Goal: Task Accomplishment & Management: Complete application form

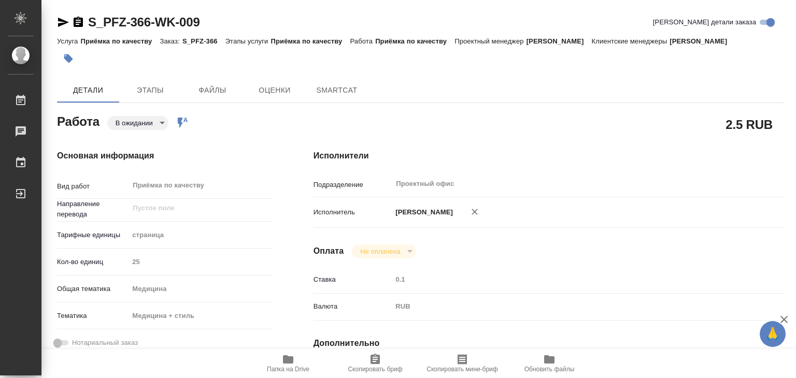
type textarea "x"
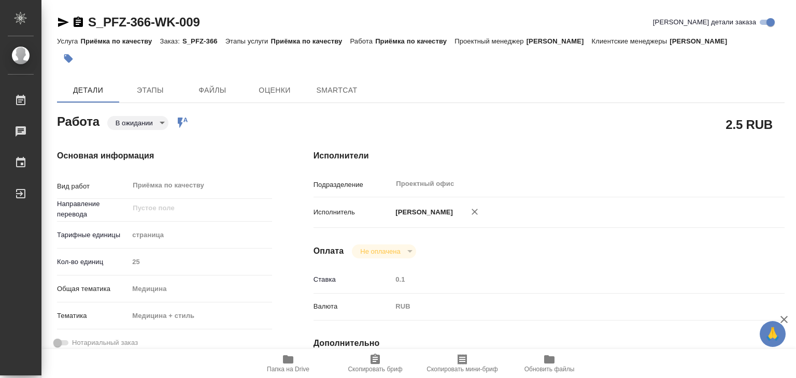
type textarea "x"
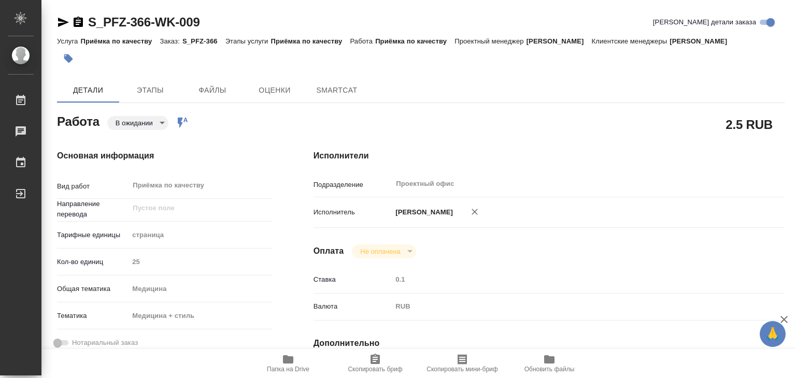
type textarea "x"
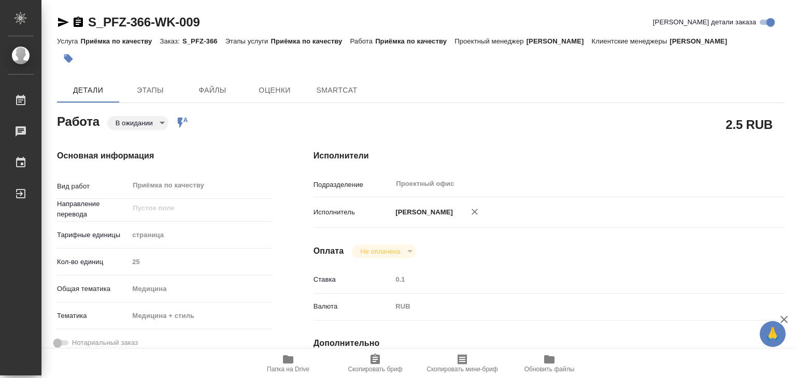
type textarea "x"
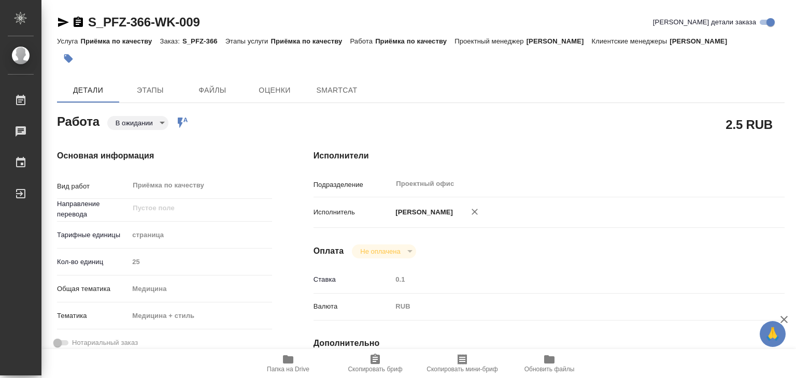
type textarea "x"
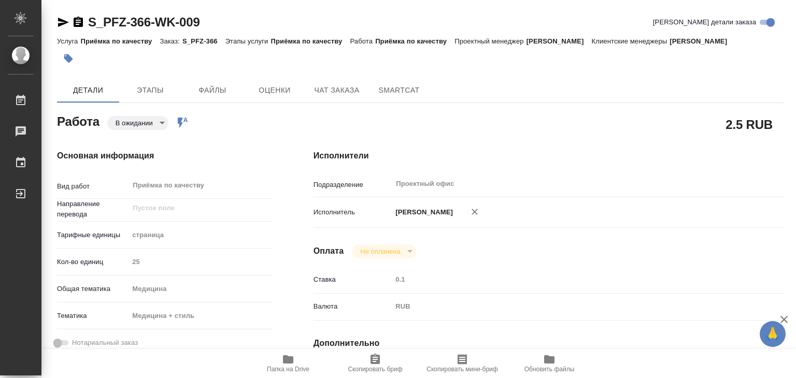
type textarea "x"
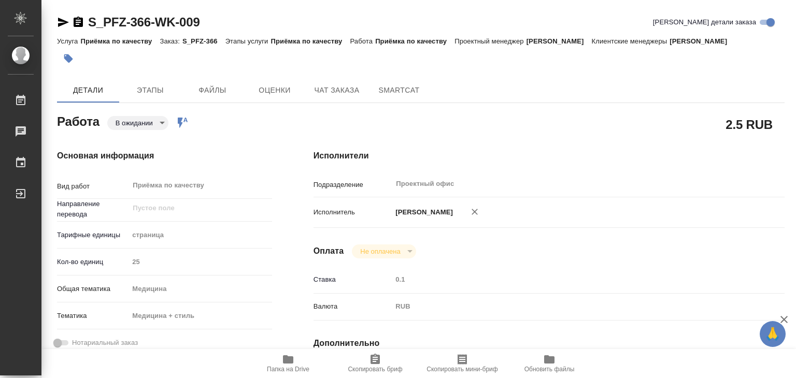
click at [279, 366] on span "Папка на Drive" at bounding box center [288, 369] width 43 height 7
type textarea "x"
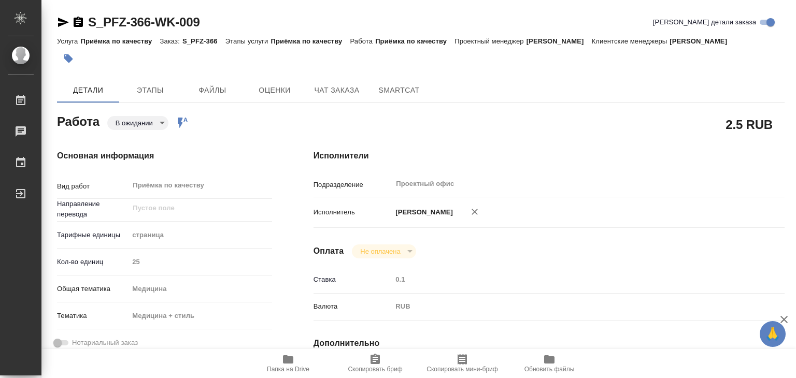
type textarea "x"
click at [68, 63] on icon "button" at bounding box center [68, 58] width 9 height 9
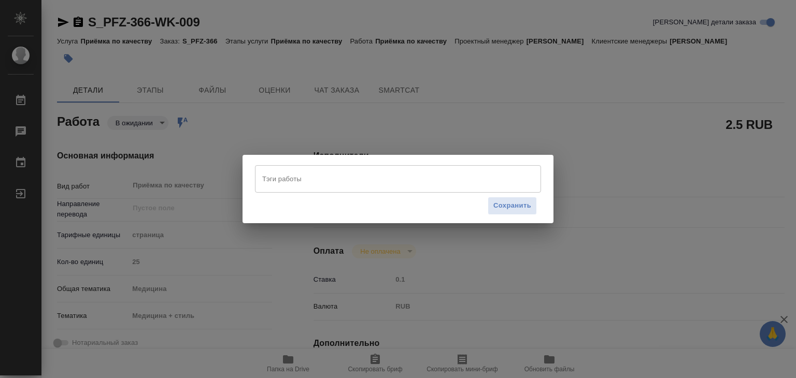
click at [376, 177] on input "Тэги работы" at bounding box center [388, 179] width 257 height 18
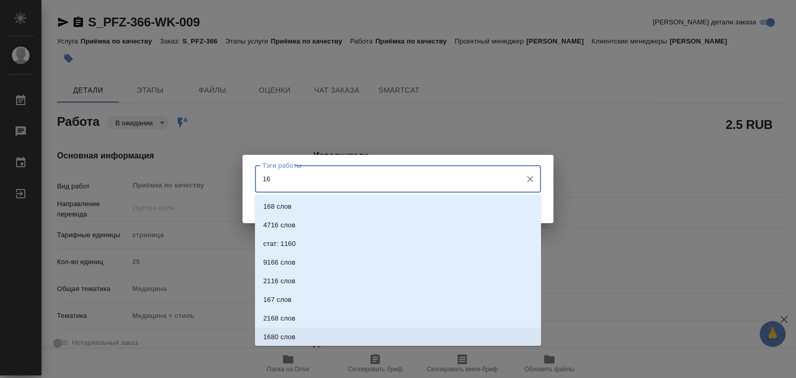
type input "16"
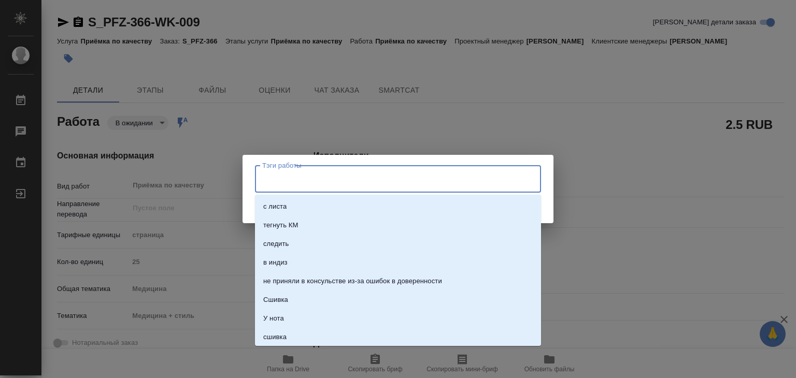
click at [315, 183] on input "Тэги работы" at bounding box center [388, 179] width 257 height 18
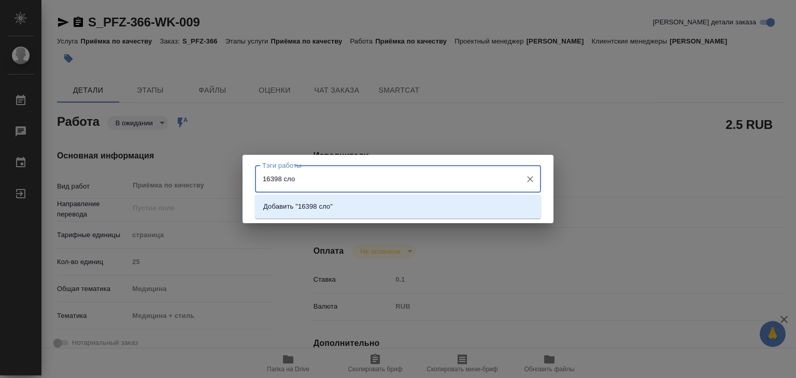
type input "16398 слов"
click at [270, 178] on input "16398 слов" at bounding box center [388, 179] width 257 height 18
click at [342, 206] on li "Добавить "16398 слов"" at bounding box center [398, 206] width 286 height 19
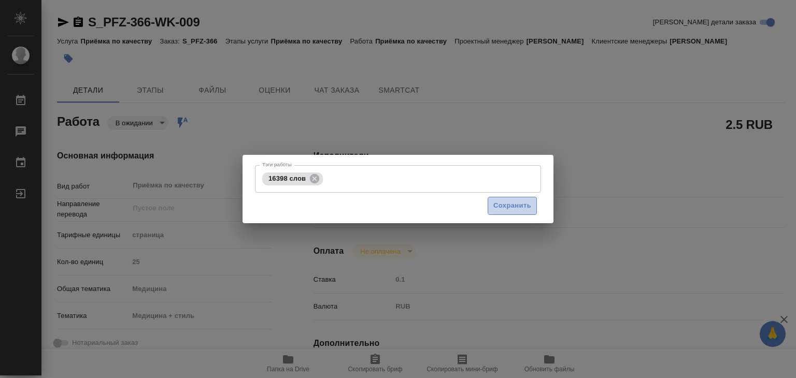
click at [512, 208] on span "Сохранить" at bounding box center [512, 206] width 38 height 12
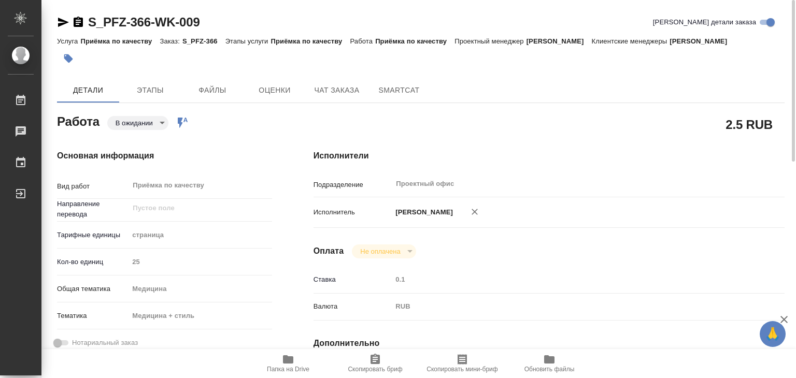
type input "completed"
type textarea "Приёмка по качеству"
type textarea "x"
type input "5a8b1489cc6b4906c91bfdb2"
type input "25"
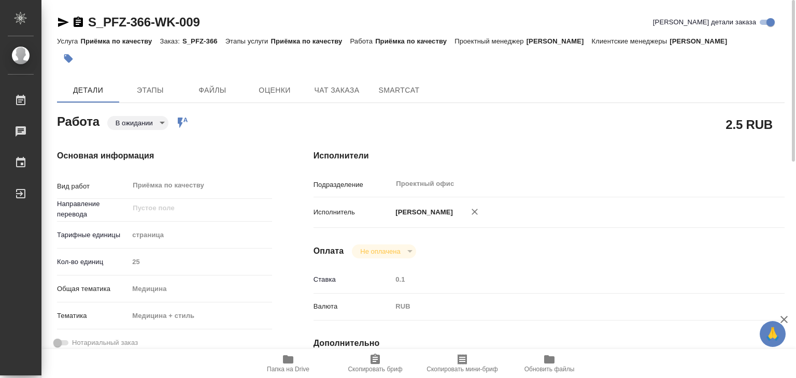
type input "med"
type input "614982e3093d9b491e1077bc"
type input "03.09.2025 19:00"
type input "04.09.2025 16:00"
type input "04.09.2025 13:55"
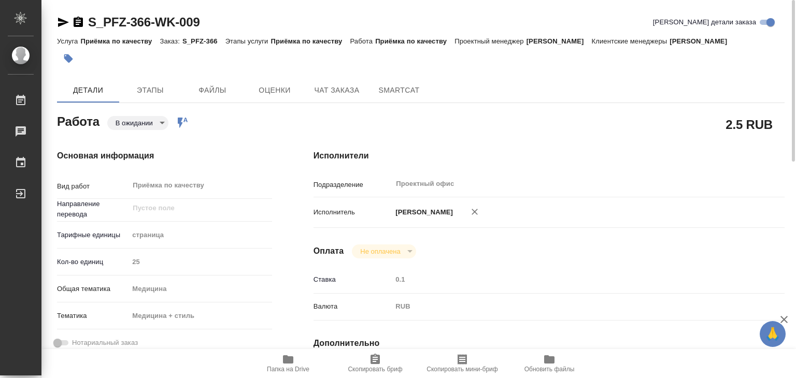
type input "05.09.2025 20:30"
type input "Проектный офис"
type input "notPayed"
type input "0.1"
type input "RUB"
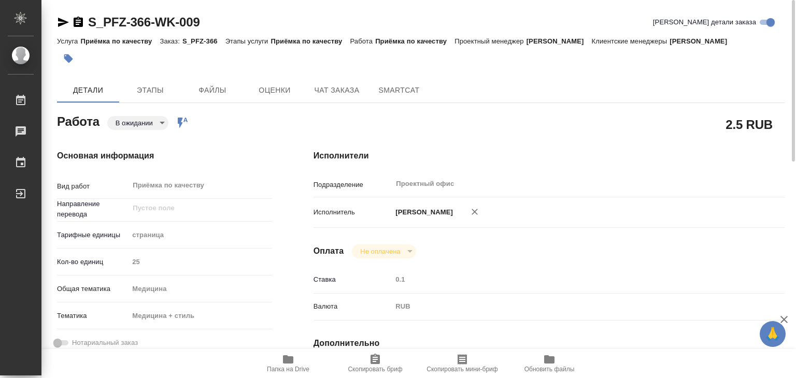
type input "[PERSON_NAME]"
type textarea "x"
type textarea "/Clients/PFIZER/Orders/S_PFZ-366/Corrected/S_PFZ-366-WK-009"
type textarea "x"
type input "S_PFZ-366"
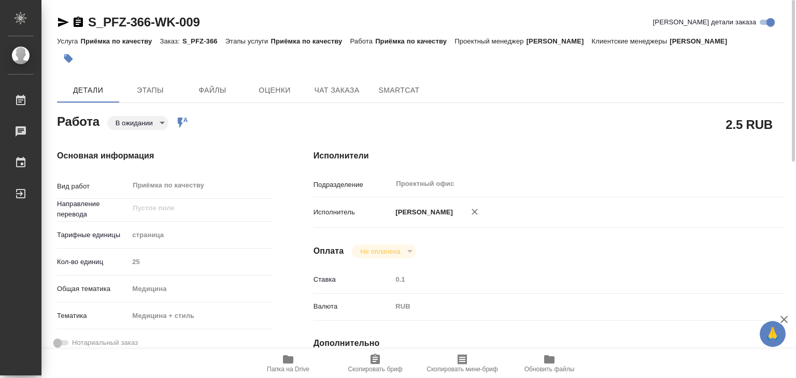
type input "9501056602"
type input "Приёмка по качеству"
type input "Никифорова Валерия"
type input "Арсеньева Вера"
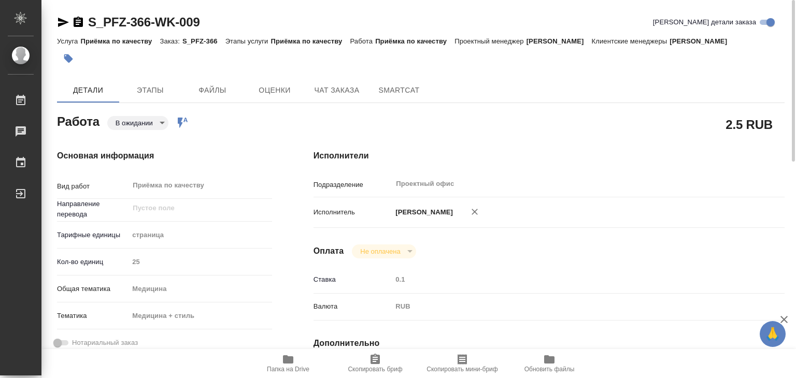
type input "/Clients/PFIZER/Orders/S_PFZ-366"
type textarea "x"
type textarea "ранее готовили перевод S_PFZ-358 / S_PFZ-360 англ-рус тз: Нам необходимо подгот…"
type textarea "x"
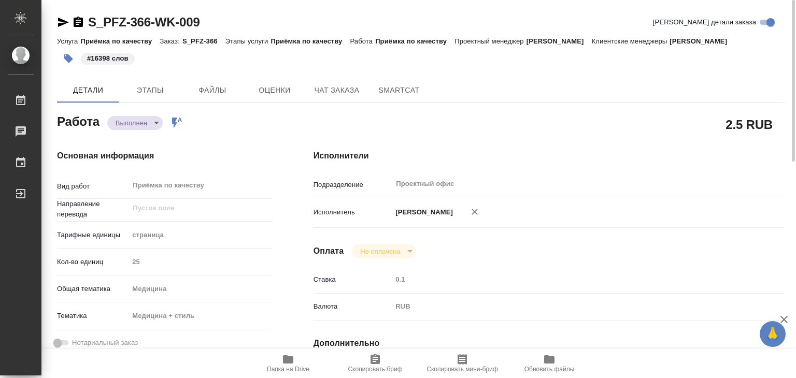
type textarea "x"
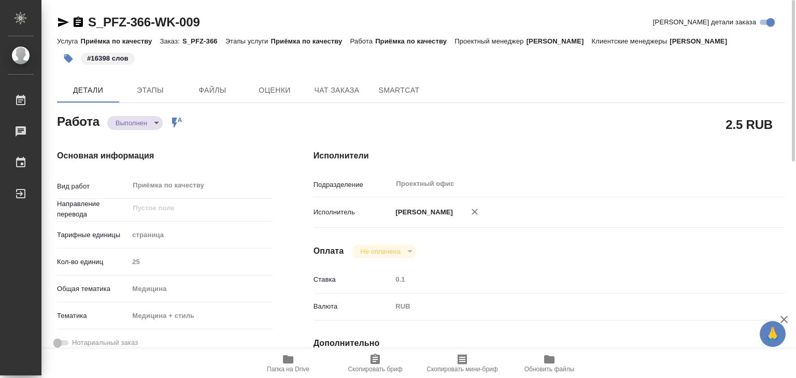
type textarea "x"
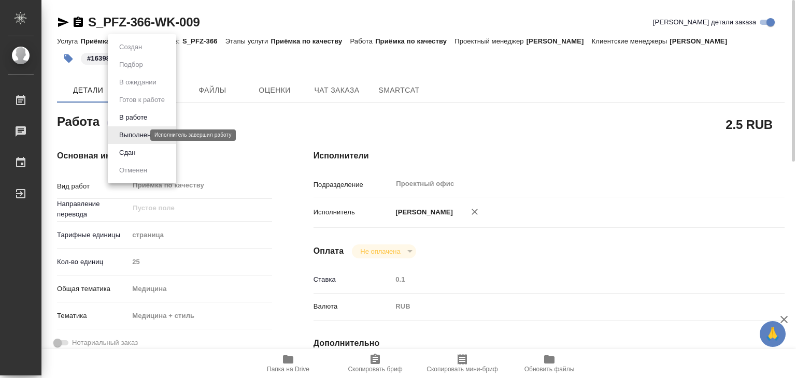
click at [139, 135] on body "🙏 .cls-1 fill:#fff; AWATERA Alilekova Valeriya Работы 0 Чаты График Выйти S_PFZ…" at bounding box center [398, 189] width 796 height 378
type textarea "x"
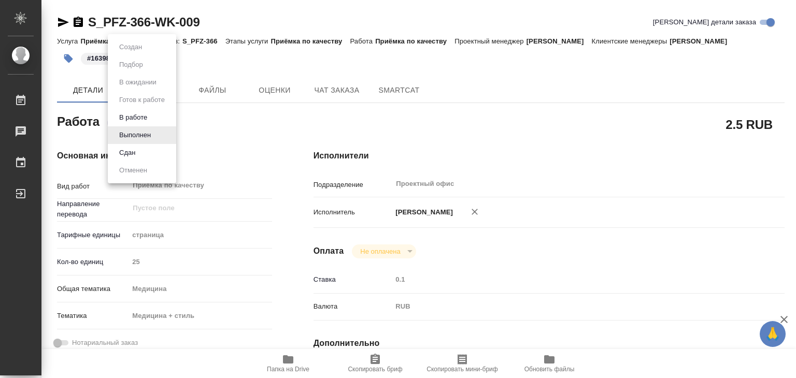
type textarea "x"
click at [256, 135] on div at bounding box center [398, 189] width 796 height 378
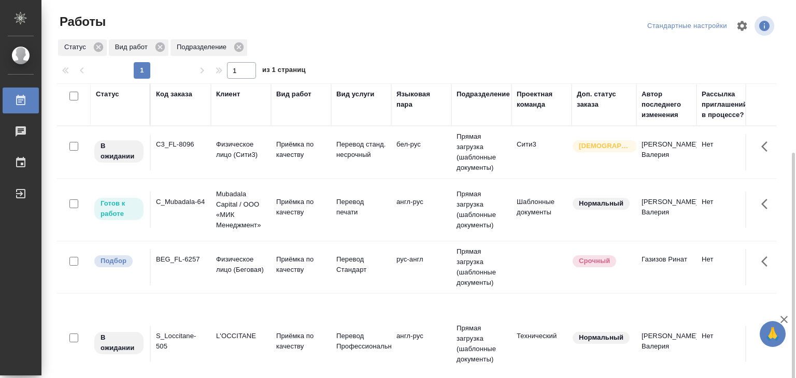
scroll to position [84, 0]
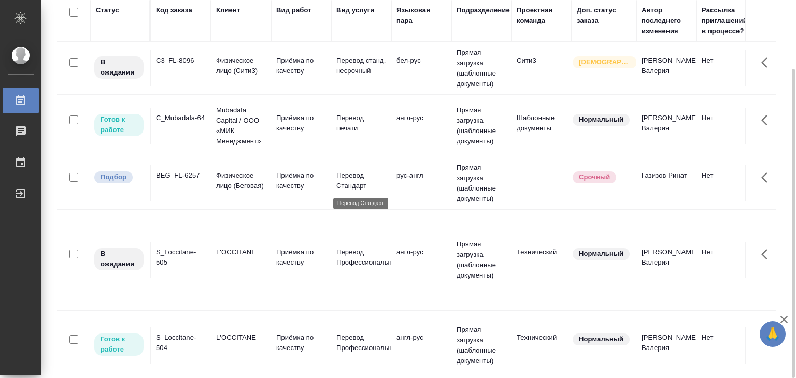
click at [352, 189] on p "Перевод Стандарт" at bounding box center [361, 181] width 50 height 21
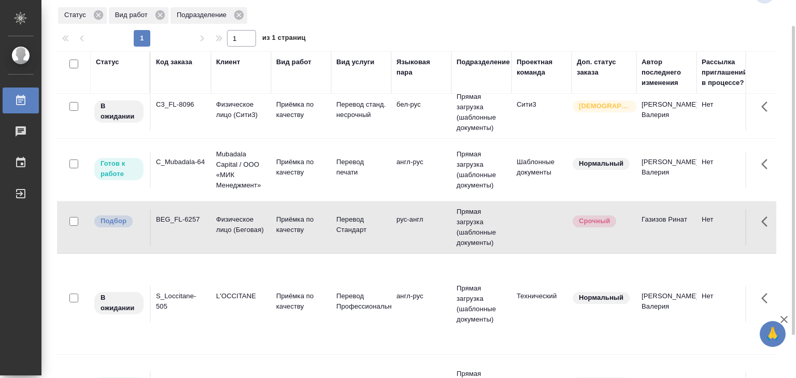
scroll to position [0, 0]
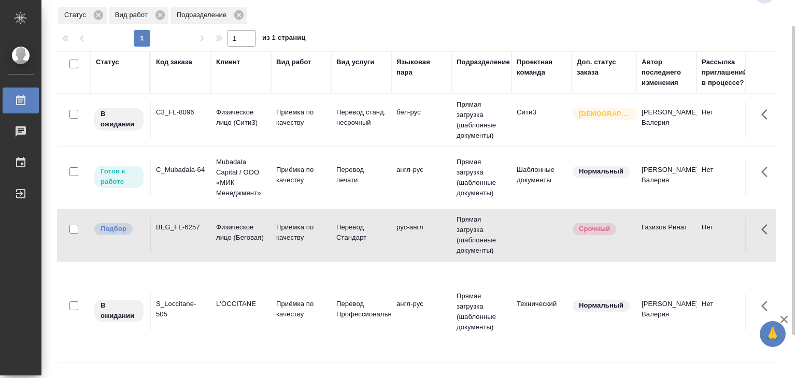
click at [197, 115] on div "C3_FL-8096" at bounding box center [181, 112] width 50 height 10
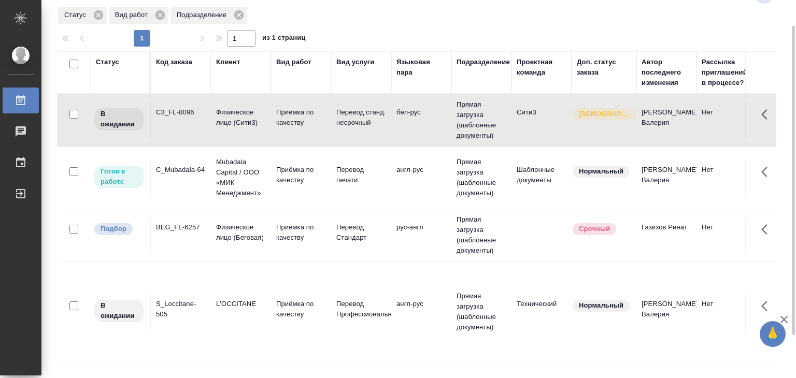
click at [197, 115] on div "C3_FL-8096" at bounding box center [181, 112] width 50 height 10
click at [267, 180] on td "Mubadala Capital / ООО «МИК Менеджмент»" at bounding box center [241, 178] width 60 height 52
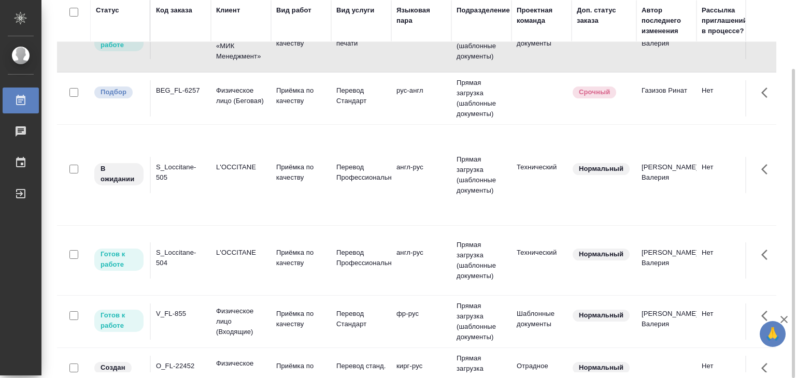
scroll to position [155, 0]
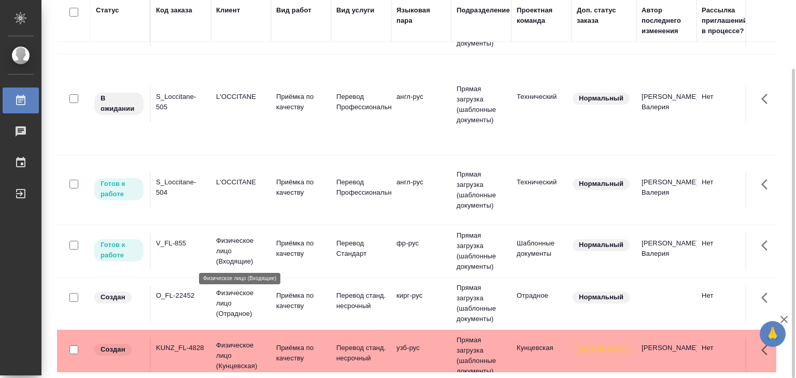
click at [245, 250] on p "Физическое лицо (Входящие)" at bounding box center [241, 251] width 50 height 31
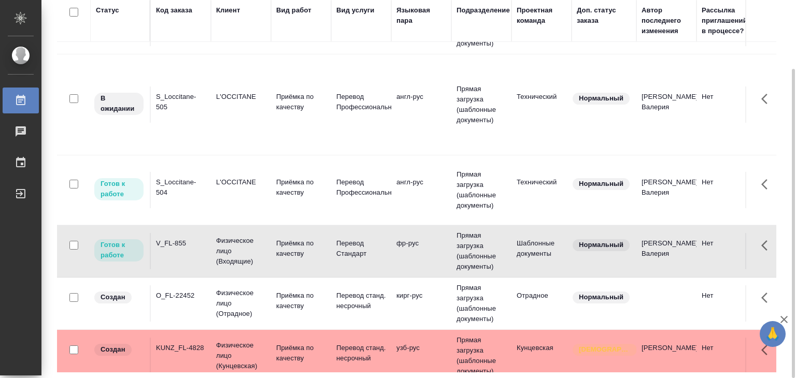
click at [245, 113] on td "L'OCCITANE" at bounding box center [241, 105] width 60 height 36
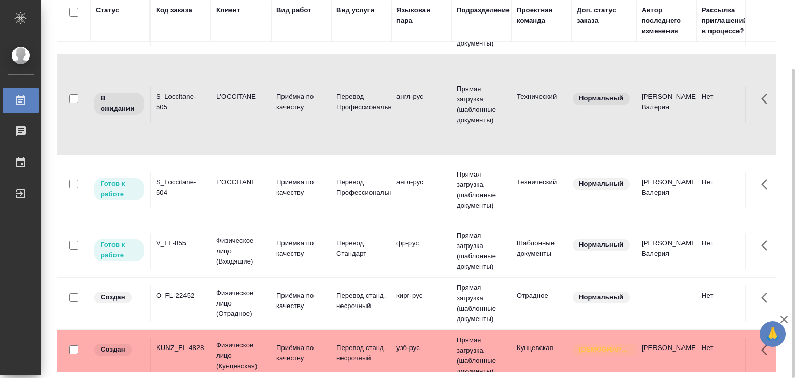
click at [245, 113] on td "L'OCCITANE" at bounding box center [241, 105] width 60 height 36
click at [202, 185] on div "S_Loccitane-504" at bounding box center [181, 187] width 50 height 21
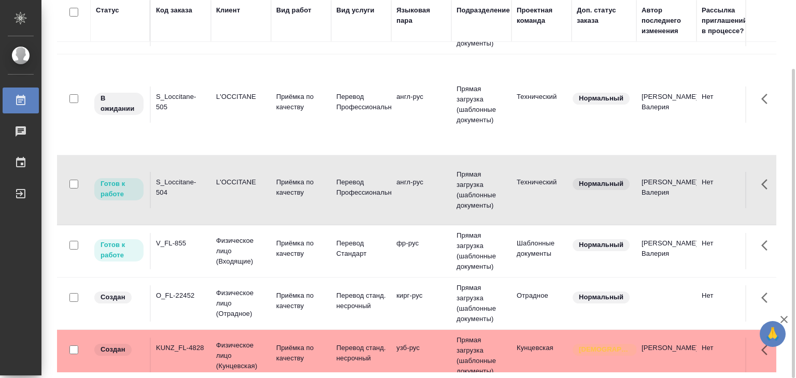
click at [202, 185] on div "S_Loccitane-504" at bounding box center [181, 187] width 50 height 21
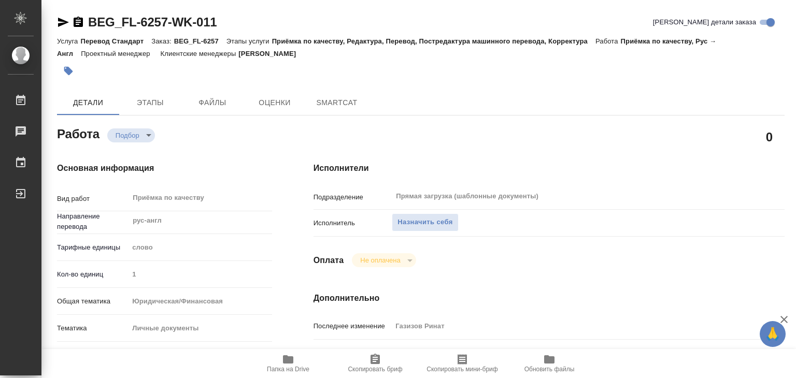
type textarea "x"
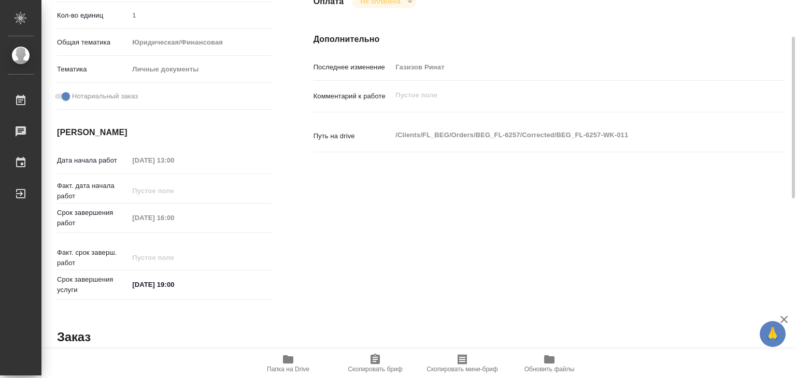
type textarea "x"
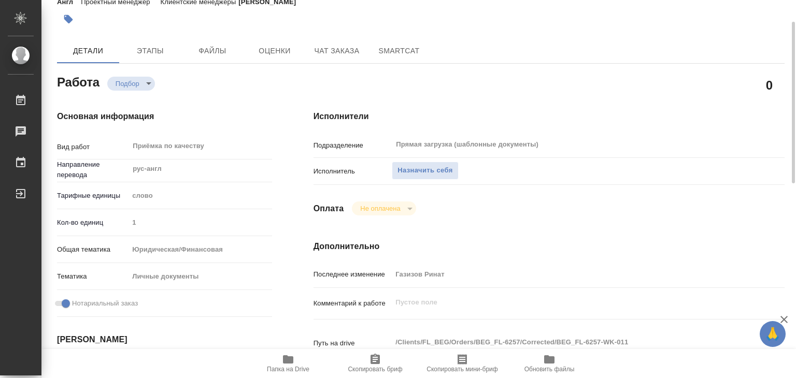
type textarea "x"
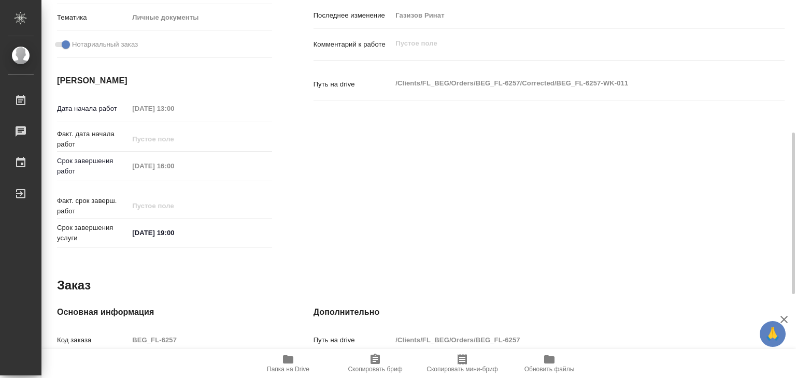
scroll to position [506, 0]
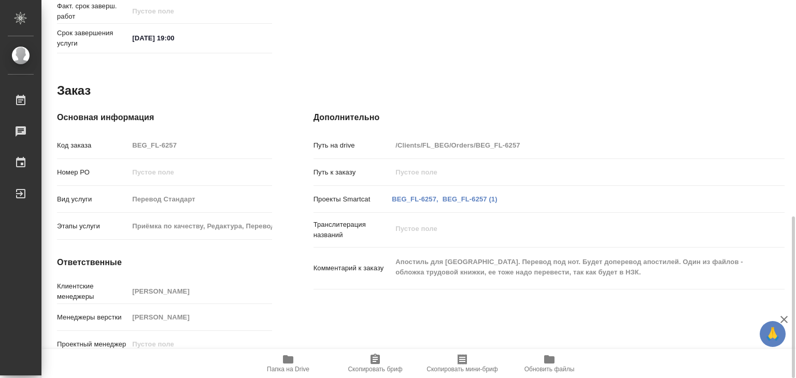
type textarea "x"
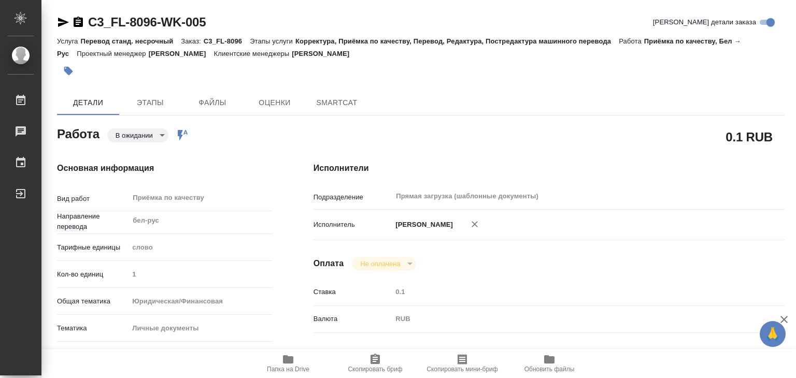
type textarea "x"
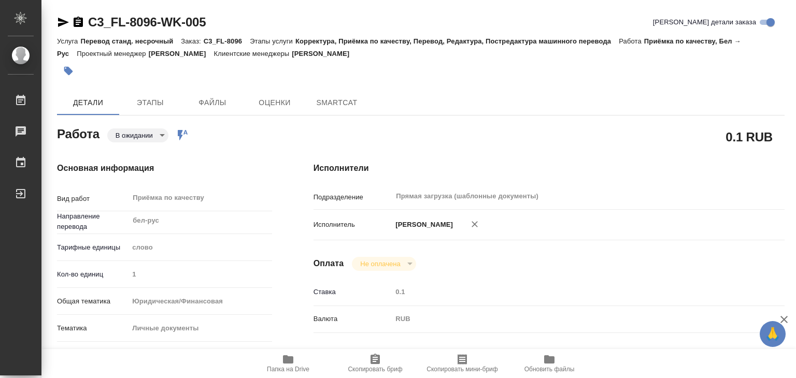
type textarea "x"
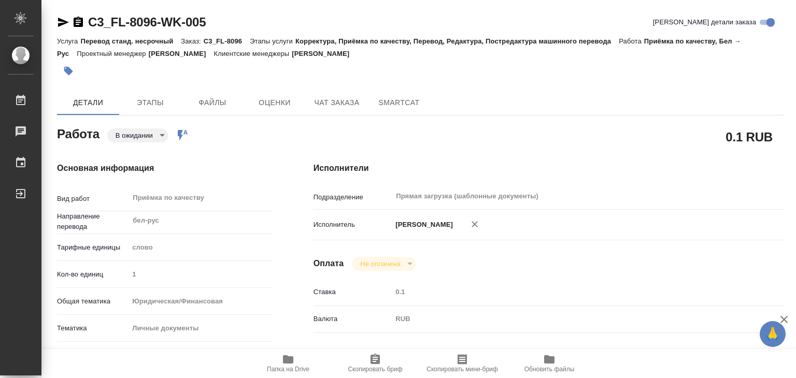
type textarea "x"
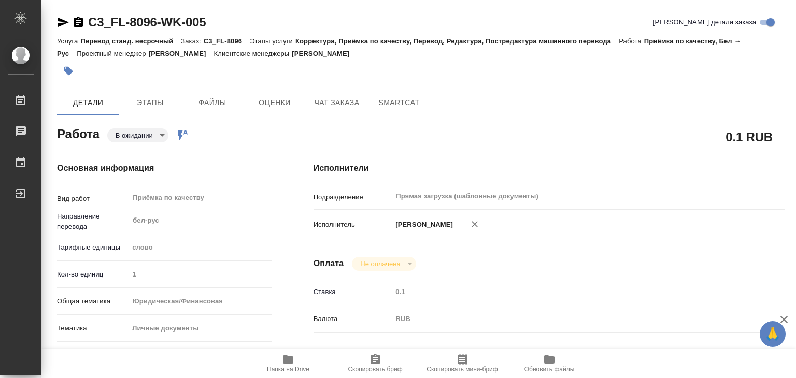
type textarea "x"
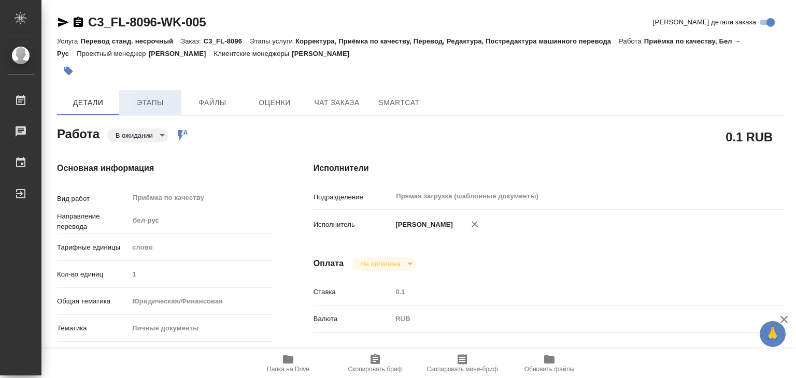
click at [155, 104] on span "Этапы" at bounding box center [150, 102] width 50 height 13
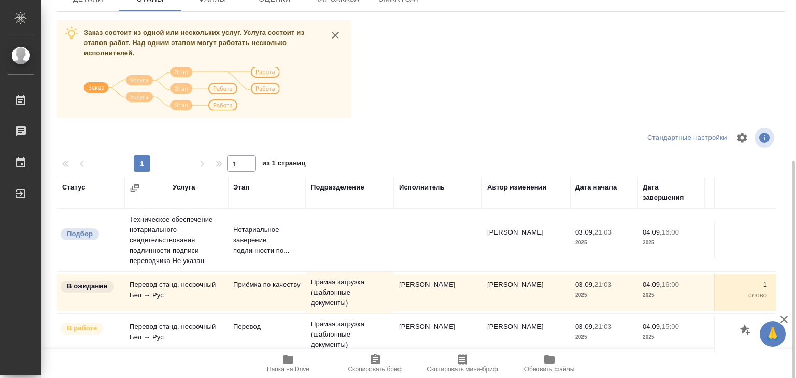
scroll to position [162, 0]
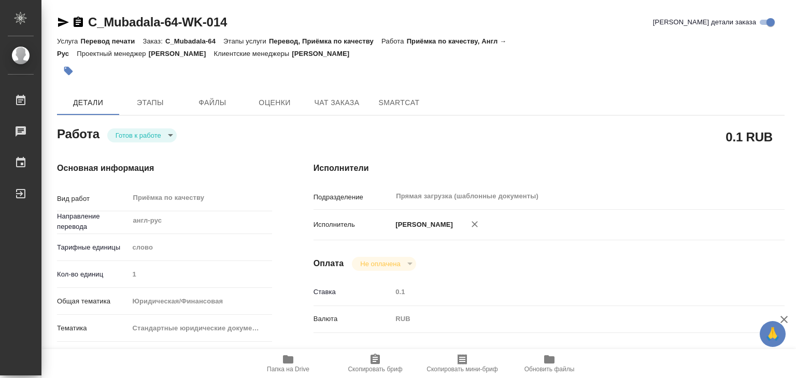
type textarea "x"
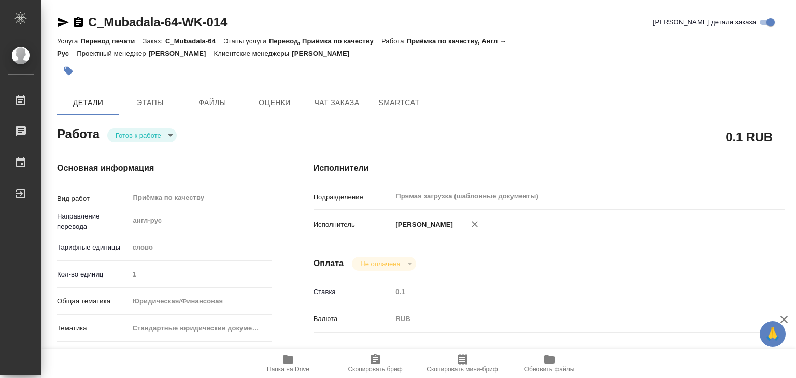
type textarea "x"
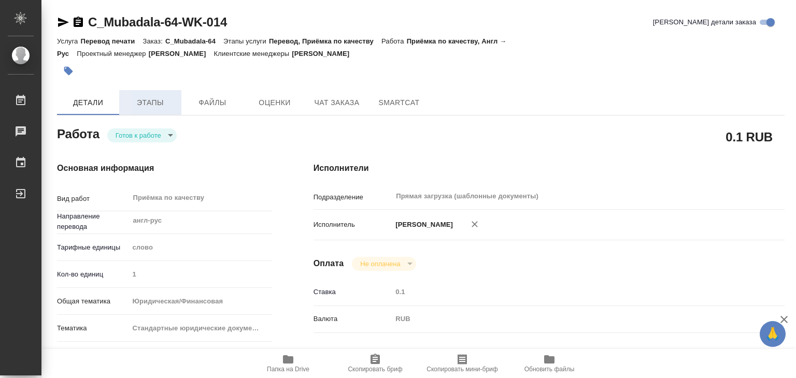
click at [150, 101] on span "Этапы" at bounding box center [150, 102] width 50 height 13
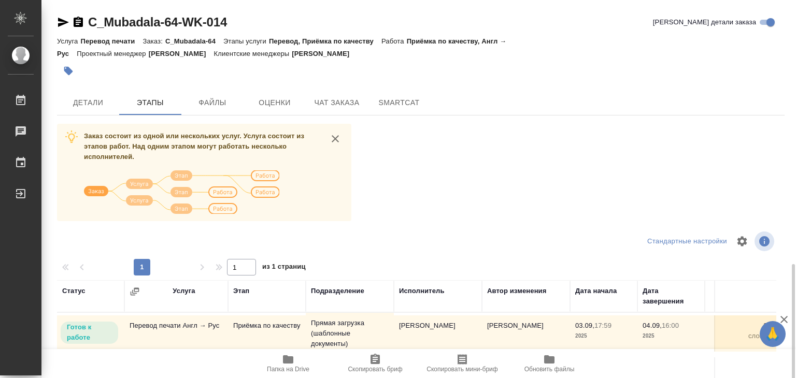
scroll to position [162, 0]
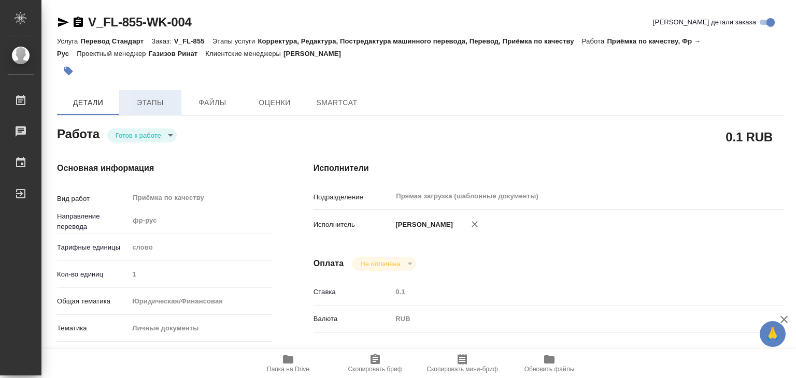
type textarea "x"
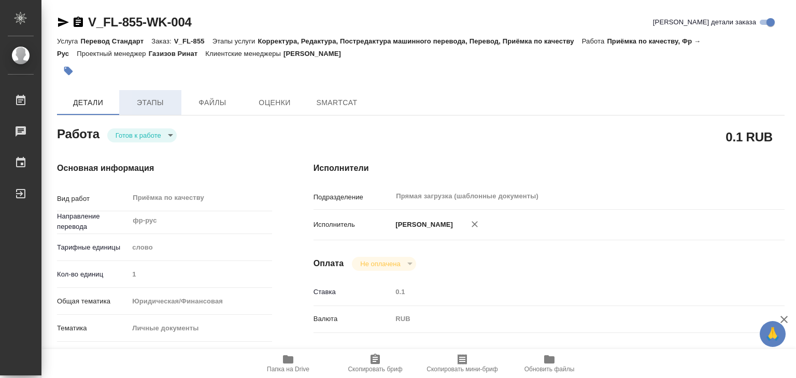
type textarea "x"
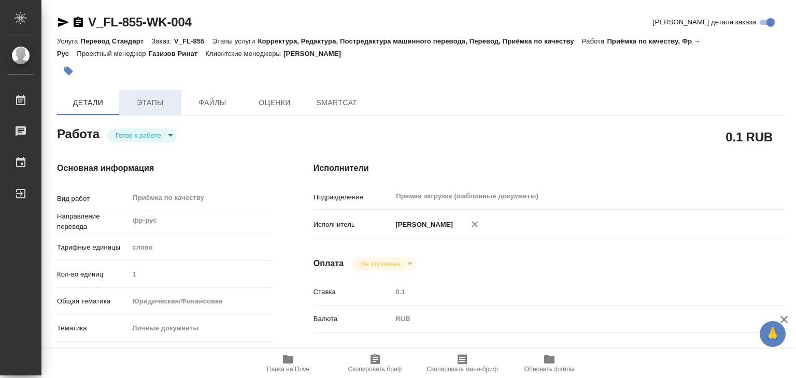
click at [155, 108] on span "Этапы" at bounding box center [150, 102] width 50 height 13
type textarea "x"
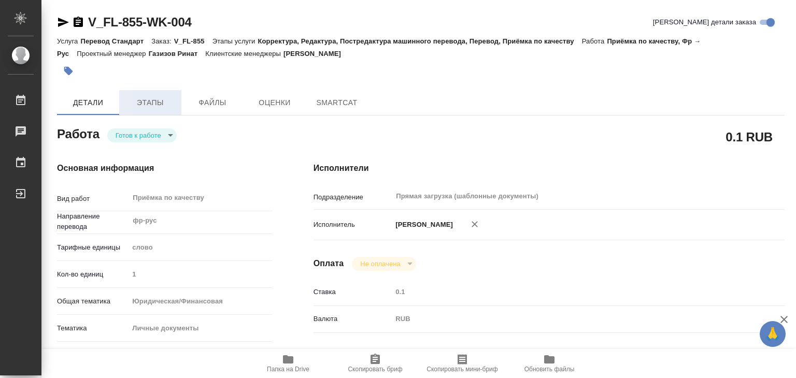
type textarea "x"
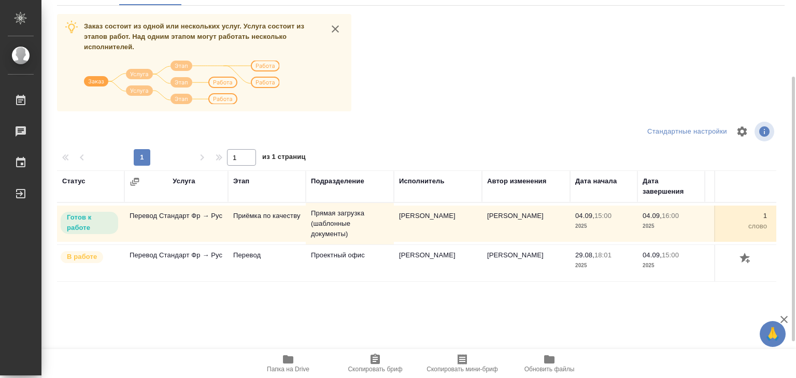
scroll to position [6, 0]
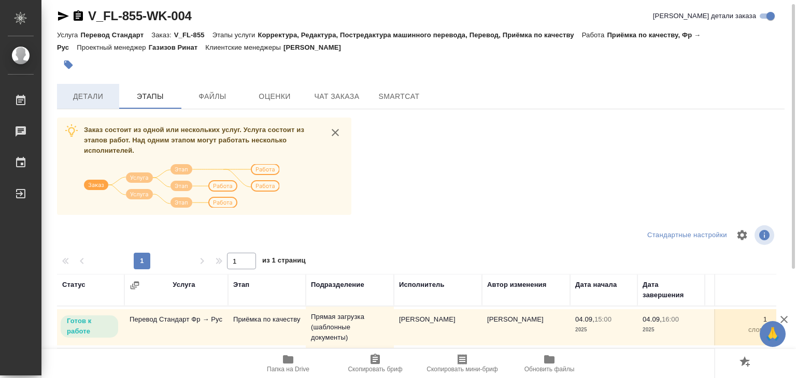
click at [79, 92] on span "Детали" at bounding box center [88, 96] width 50 height 13
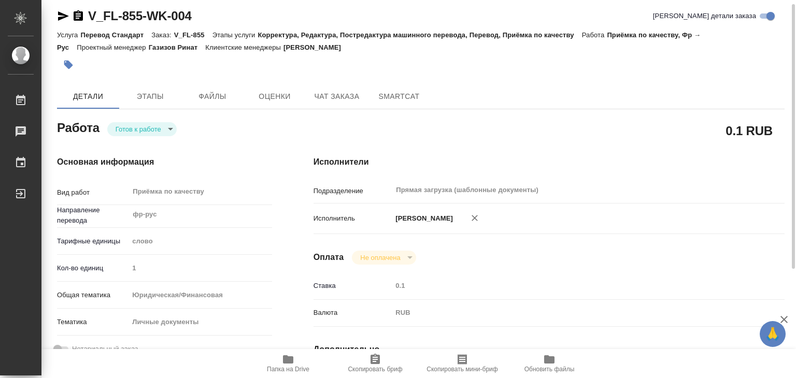
type textarea "x"
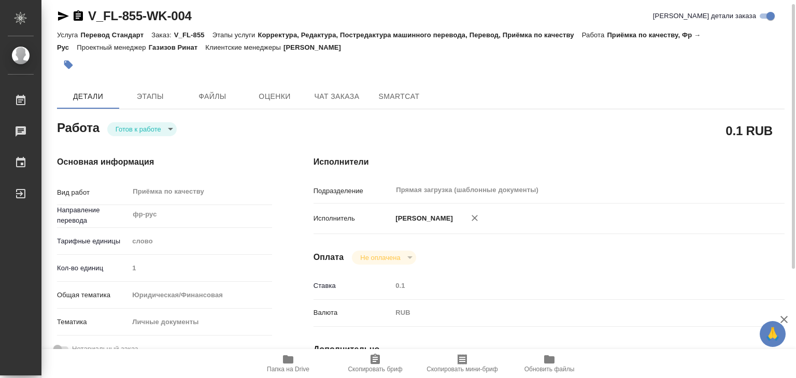
type textarea "x"
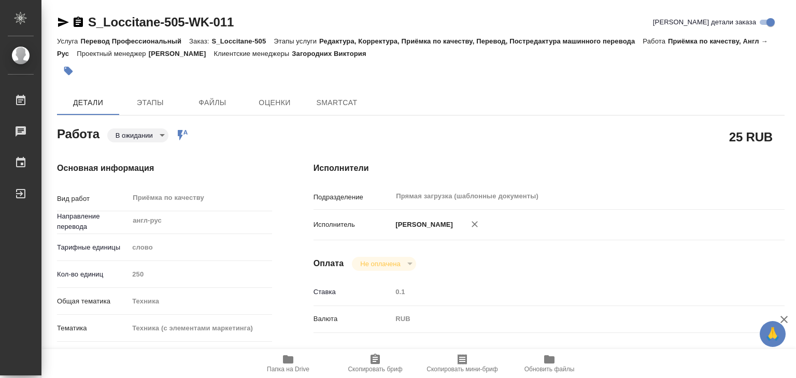
type textarea "x"
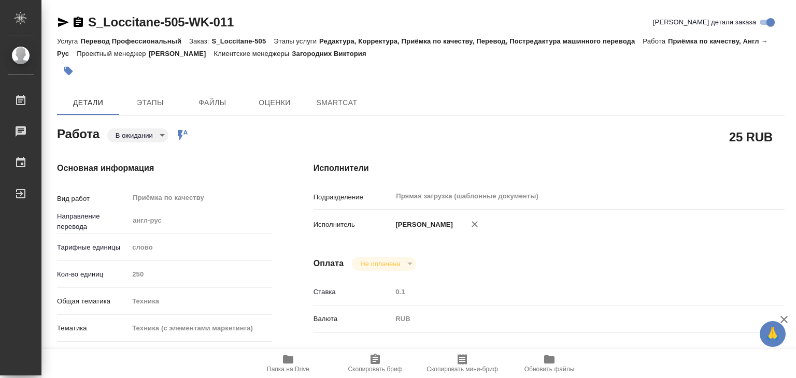
type textarea "x"
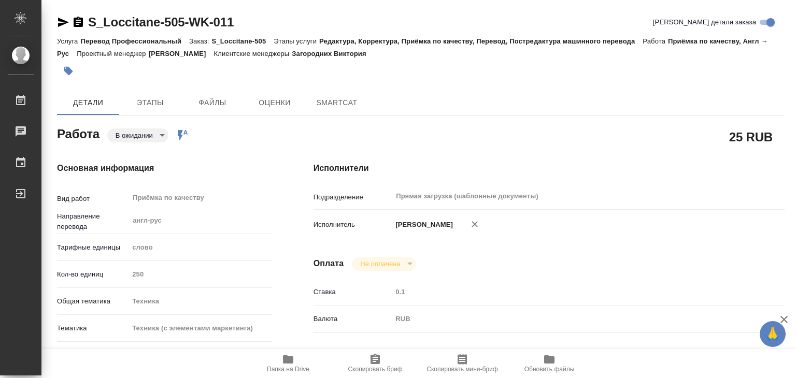
type textarea "x"
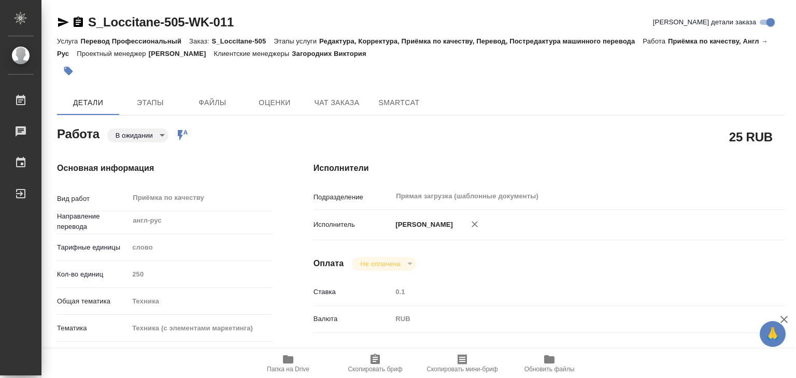
type textarea "x"
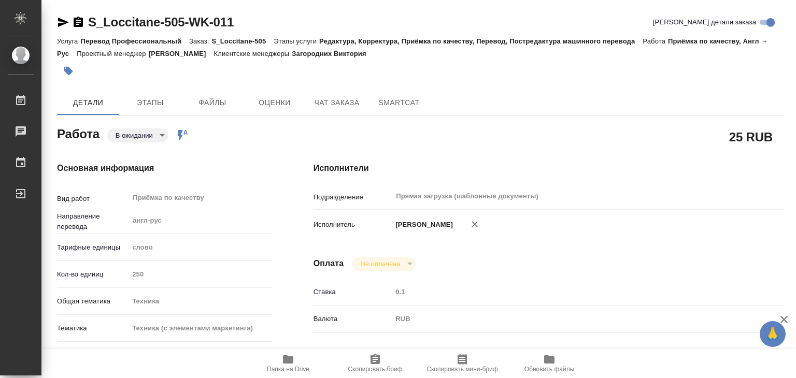
type textarea "x"
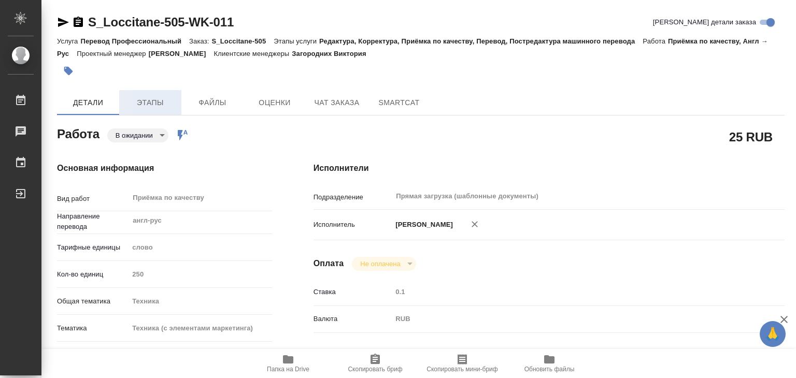
click at [122, 102] on button "Этапы" at bounding box center [150, 102] width 62 height 25
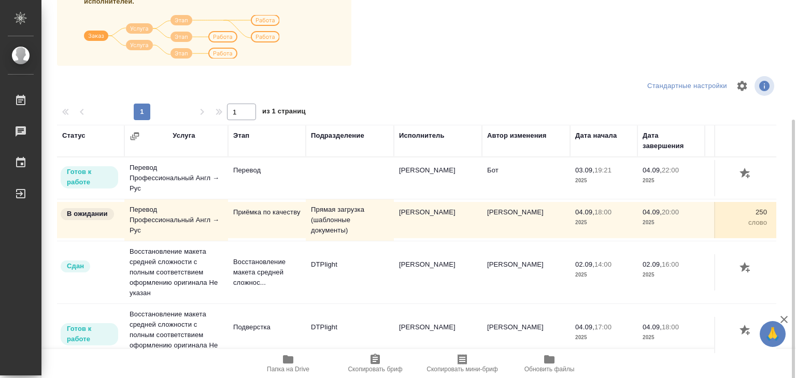
scroll to position [162, 0]
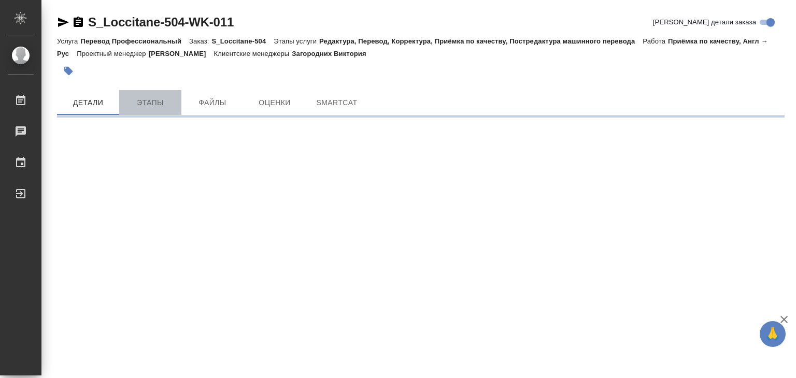
click at [148, 108] on span "Этапы" at bounding box center [150, 102] width 50 height 13
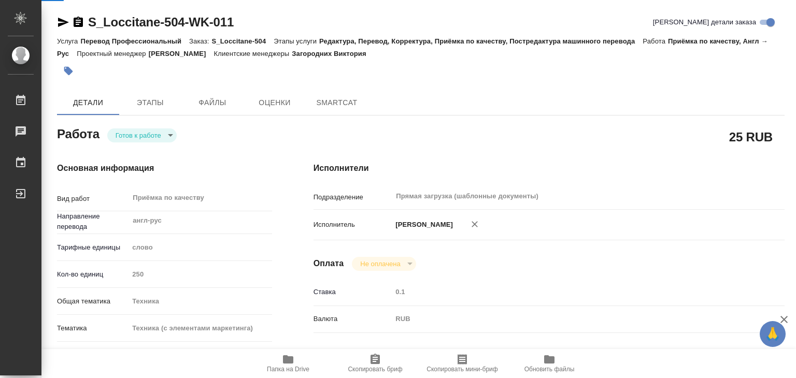
type textarea "x"
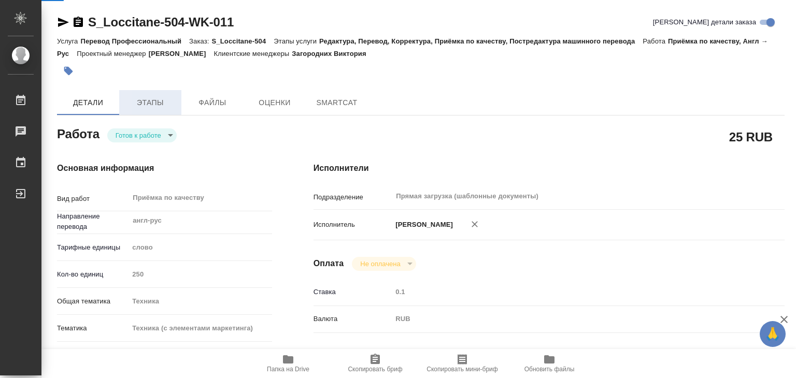
type textarea "x"
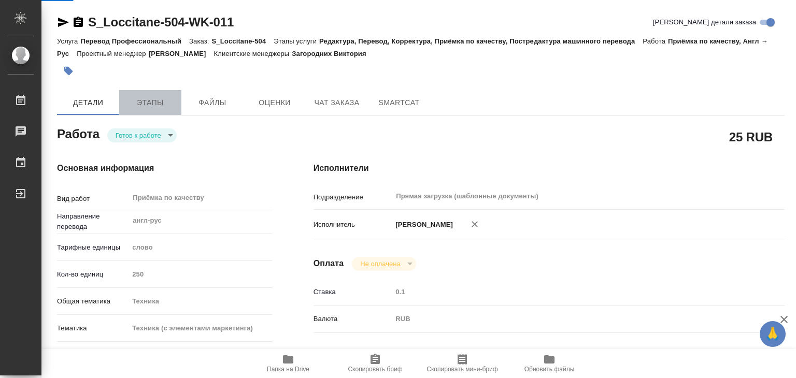
click at [153, 104] on span "Этапы" at bounding box center [150, 102] width 50 height 13
type textarea "x"
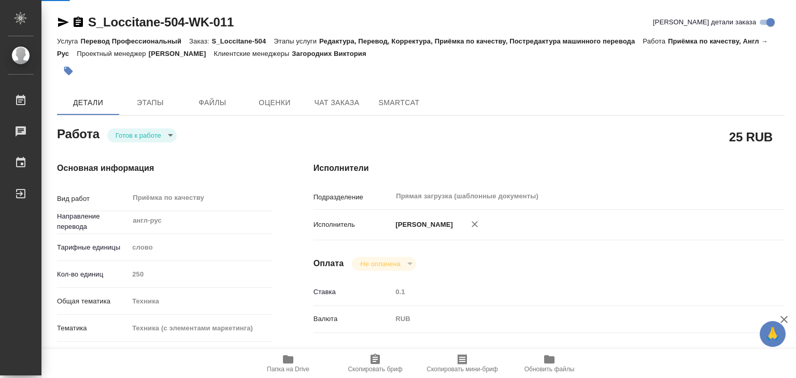
type textarea "x"
